Goal: Information Seeking & Learning: Understand process/instructions

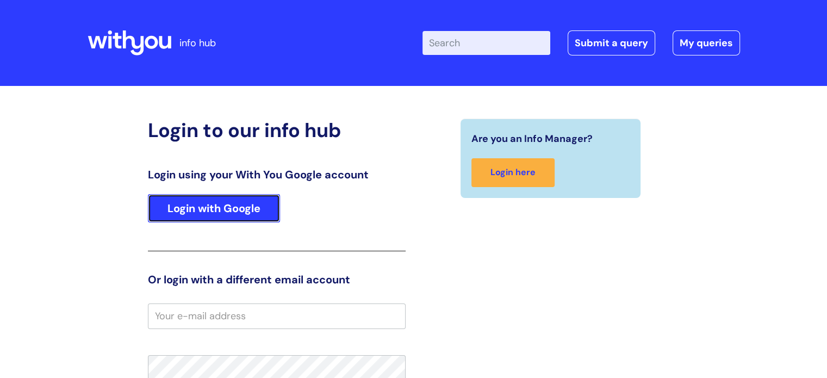
click at [213, 202] on link "Login with Google" at bounding box center [214, 208] width 132 height 28
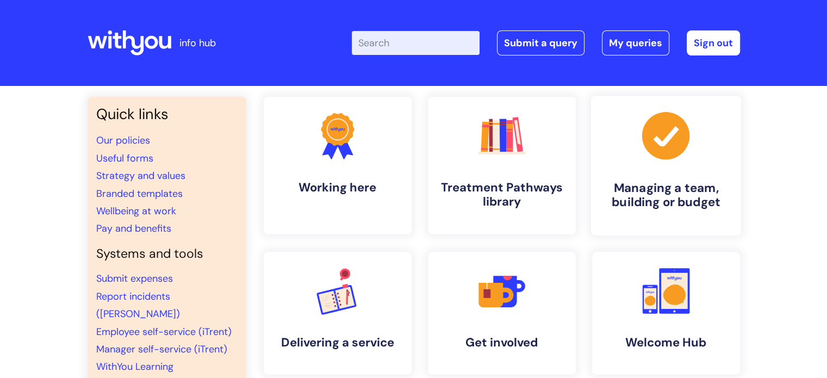
click at [643, 201] on h4 "Managing a team, building or budget" at bounding box center [666, 194] width 133 height 29
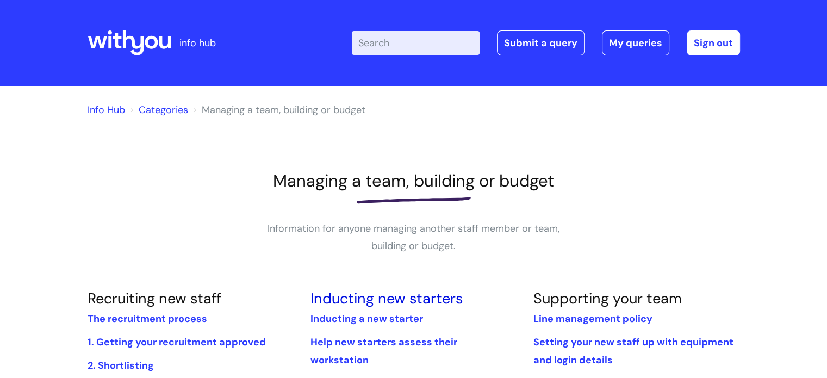
click at [367, 302] on link "Inducting new starters" at bounding box center [386, 298] width 153 height 19
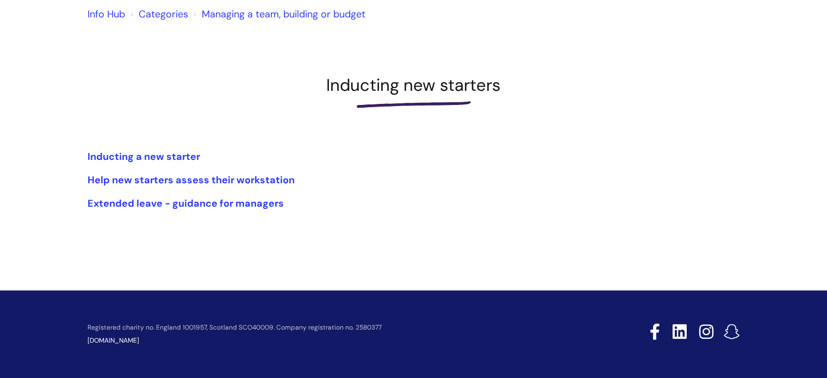
scroll to position [98, 0]
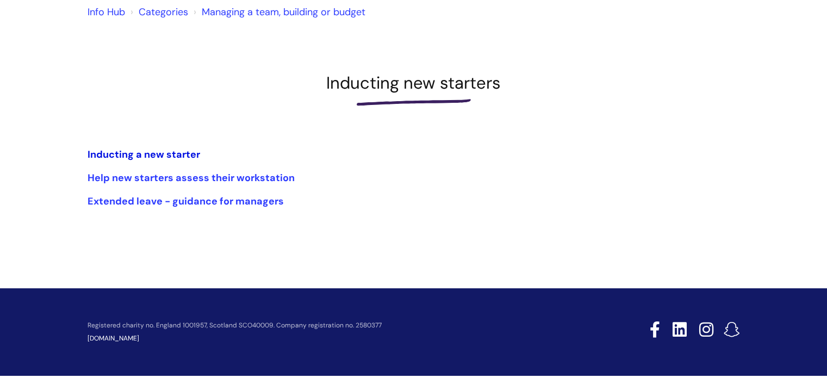
click at [170, 158] on link "Inducting a new starter" at bounding box center [144, 154] width 113 height 13
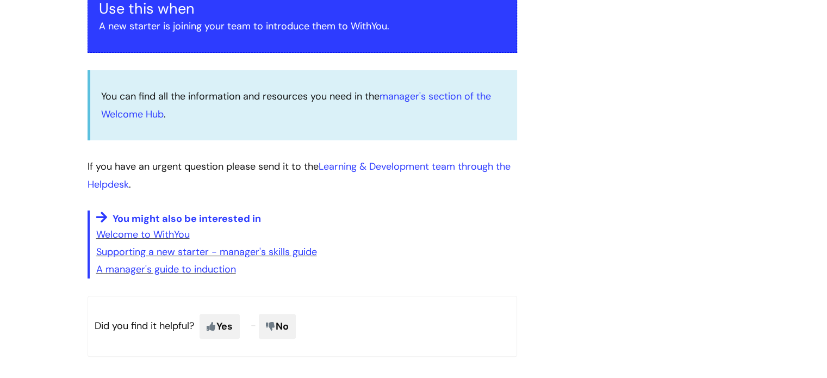
scroll to position [224, 0]
click at [135, 115] on link "manager's section of the Welcome Hub" at bounding box center [296, 104] width 390 height 30
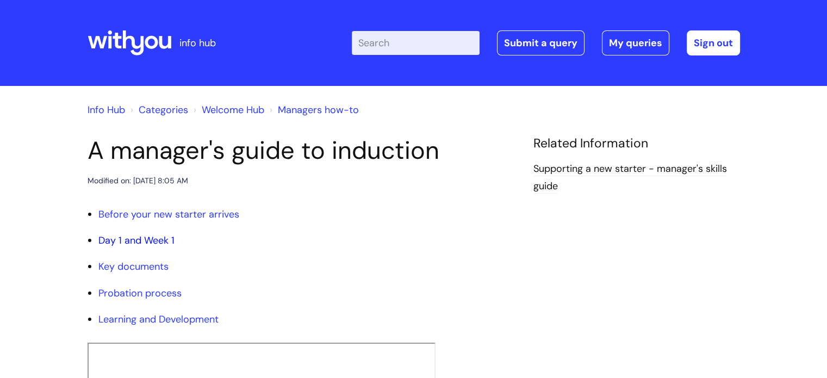
click at [133, 242] on link "Day 1 and Week 1" at bounding box center [136, 240] width 76 height 13
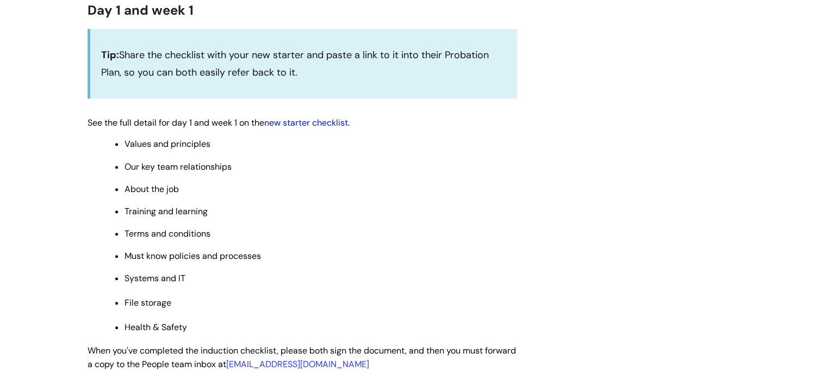
click at [305, 127] on link "new starter checklist" at bounding box center [306, 122] width 84 height 11
